Goal: Task Accomplishment & Management: Manage account settings

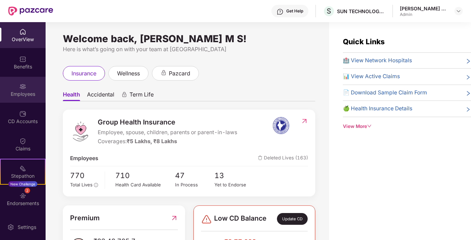
click at [22, 88] on img at bounding box center [22, 86] width 7 height 7
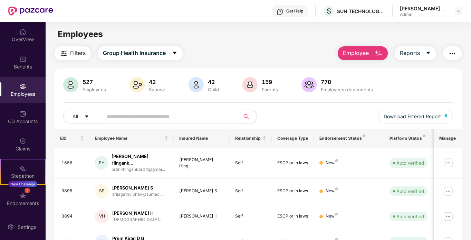
click at [378, 55] on img "button" at bounding box center [378, 53] width 8 height 8
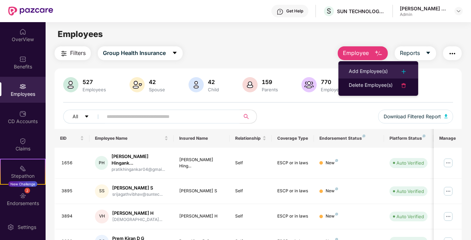
click at [374, 70] on div "Add Employee(s)" at bounding box center [368, 71] width 39 height 8
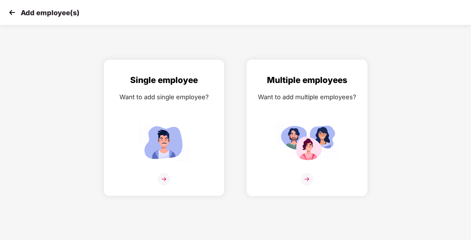
click at [332, 112] on div "Multiple employees Want to add multiple employees?" at bounding box center [307, 134] width 106 height 120
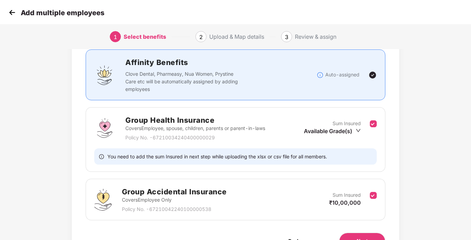
scroll to position [87, 0]
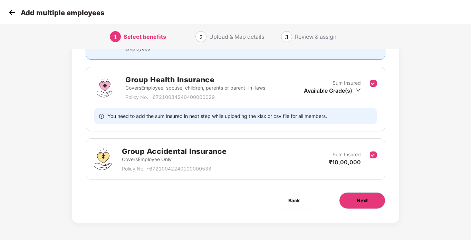
click at [368, 202] on button "Next" at bounding box center [362, 200] width 46 height 17
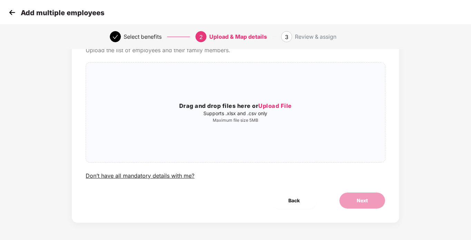
scroll to position [0, 0]
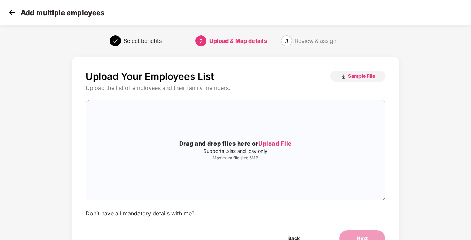
click at [260, 132] on div "Drag and drop files here or Upload File Supports .xlsx and .csv only Maximum fi…" at bounding box center [235, 150] width 299 height 88
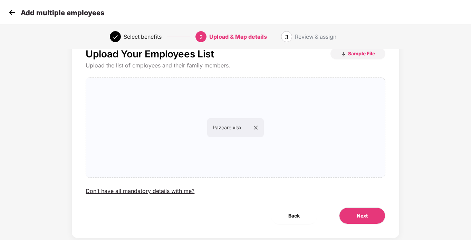
scroll to position [35, 0]
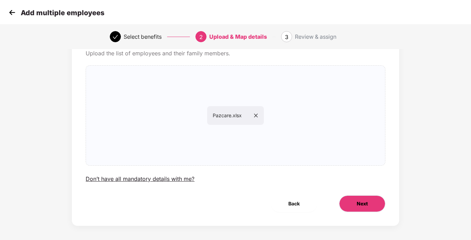
click at [366, 203] on span "Next" at bounding box center [362, 204] width 11 height 8
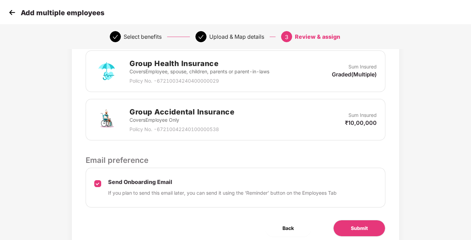
scroll to position [201, 0]
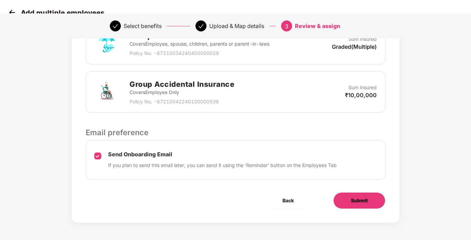
click at [365, 203] on span "Submit" at bounding box center [359, 201] width 17 height 8
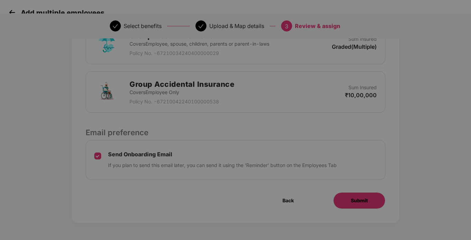
scroll to position [0, 0]
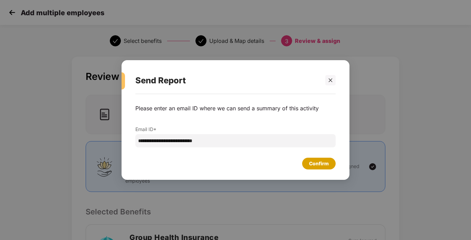
click at [315, 161] on div "Confirm" at bounding box center [319, 164] width 20 height 8
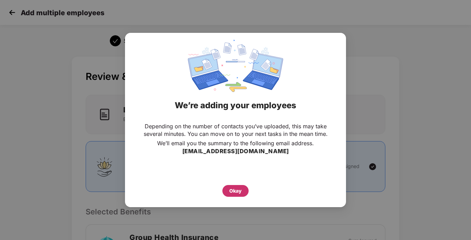
click at [239, 191] on div "Okay" at bounding box center [235, 191] width 12 height 8
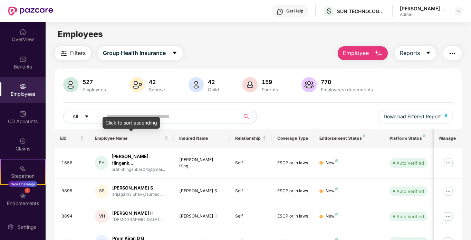
click at [144, 116] on input "text" at bounding box center [169, 116] width 124 height 10
paste input "*********"
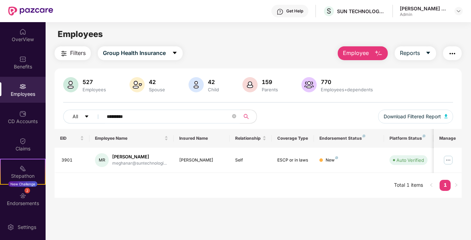
drag, startPoint x: 145, startPoint y: 117, endPoint x: 104, endPoint y: 118, distance: 41.5
click at [104, 118] on span "*********" at bounding box center [169, 117] width 142 height 14
paste input "**********"
drag, startPoint x: 162, startPoint y: 116, endPoint x: 84, endPoint y: 111, distance: 78.3
click at [84, 111] on div "**********" at bounding box center [160, 117] width 195 height 14
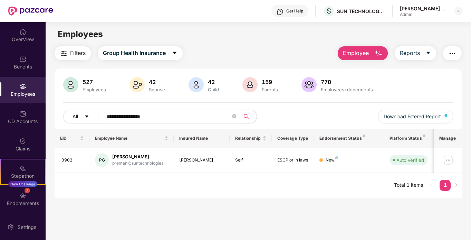
paste input "**"
drag, startPoint x: 158, startPoint y: 115, endPoint x: 94, endPoint y: 115, distance: 63.9
click at [94, 115] on div "**********" at bounding box center [160, 117] width 195 height 14
paste input "text"
drag, startPoint x: 147, startPoint y: 118, endPoint x: 97, endPoint y: 114, distance: 50.2
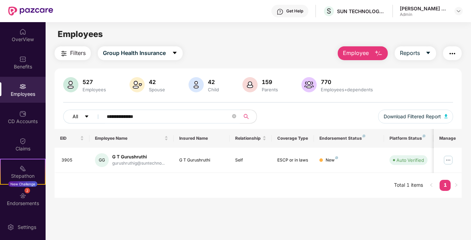
click at [97, 114] on div "**********" at bounding box center [160, 117] width 195 height 14
paste input "text"
type input "**********"
click at [234, 116] on icon "close-circle" at bounding box center [234, 116] width 4 height 4
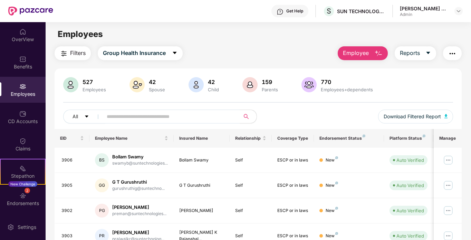
click at [365, 52] on span "Employee" at bounding box center [356, 53] width 26 height 9
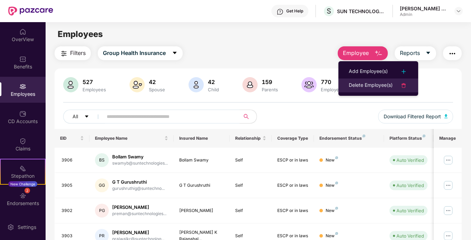
click at [374, 88] on div "Delete Employee(s)" at bounding box center [371, 85] width 44 height 8
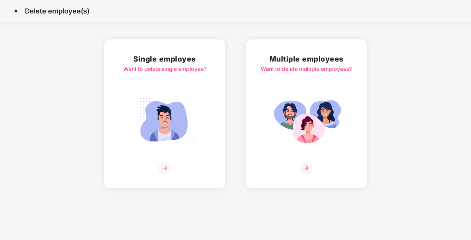
click at [315, 100] on img at bounding box center [306, 121] width 77 height 54
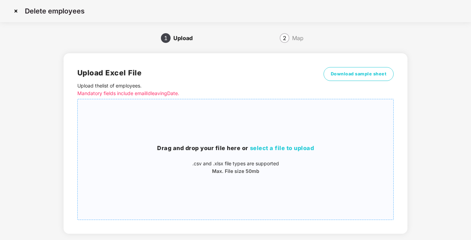
click at [307, 147] on span "select a file to upload" at bounding box center [282, 147] width 64 height 7
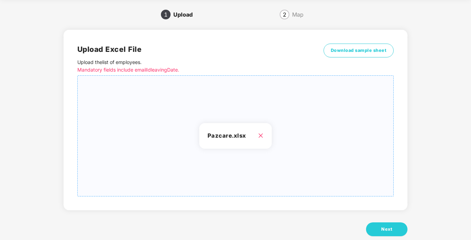
scroll to position [37, 0]
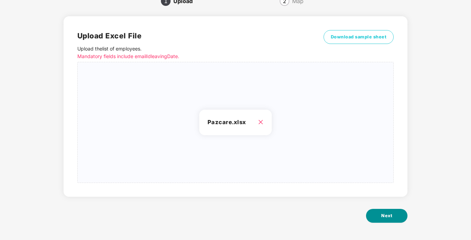
click at [390, 214] on span "Next" at bounding box center [386, 215] width 11 height 7
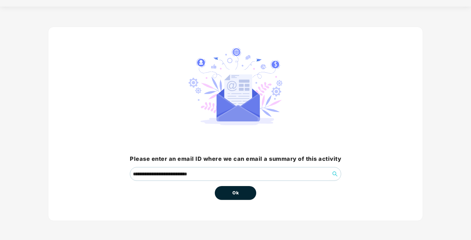
scroll to position [0, 0]
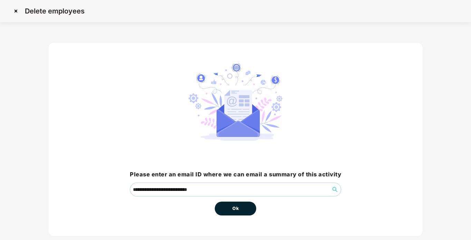
click at [226, 213] on button "Ok" at bounding box center [235, 208] width 41 height 14
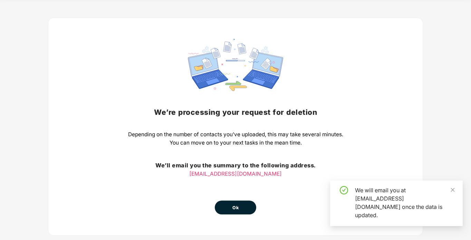
scroll to position [35, 0]
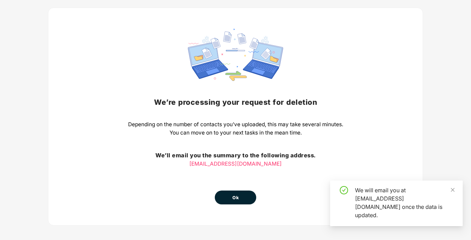
click at [242, 197] on button "Ok" at bounding box center [235, 197] width 41 height 14
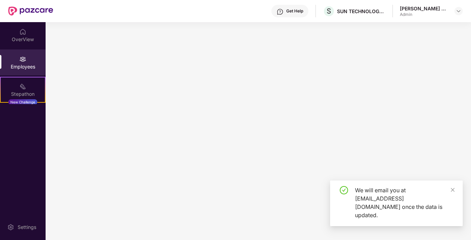
scroll to position [0, 0]
